Goal: Task Accomplishment & Management: Complete application form

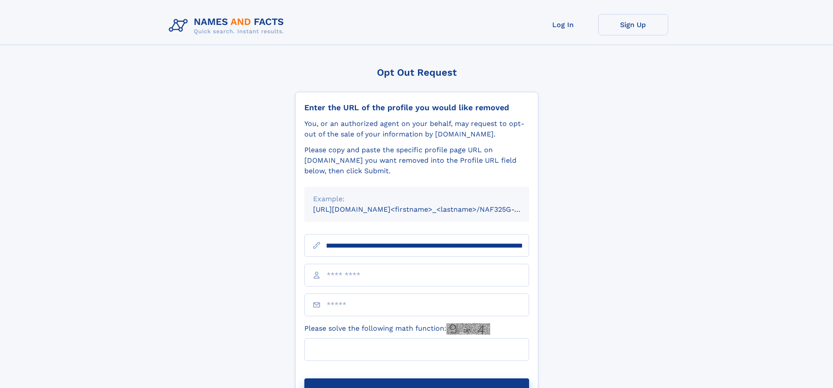
scroll to position [0, 119]
type input "**********"
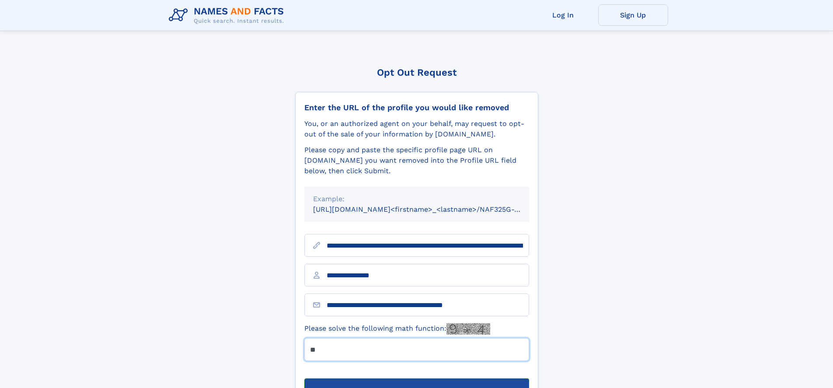
type input "**"
click at [416, 378] on button "Submit Opt Out Request" at bounding box center [416, 392] width 225 height 28
